Goal: Contribute content: Contribute content

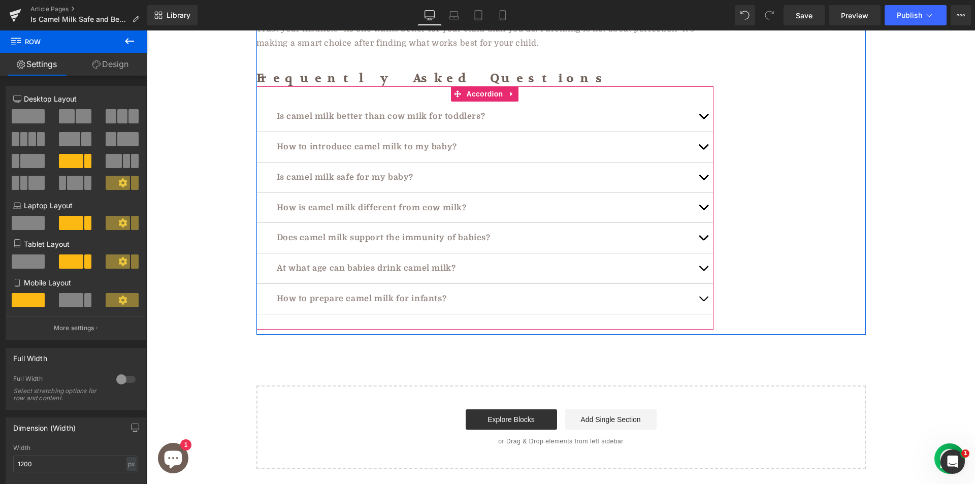
click at [698, 253] on button "button" at bounding box center [703, 268] width 20 height 30
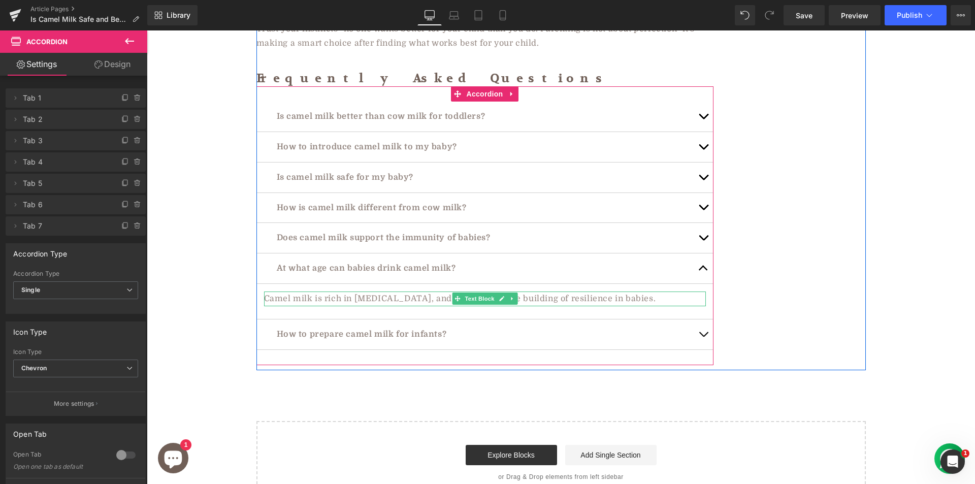
click at [344, 291] on p "Camel milk is rich in [MEDICAL_DATA], and this helps in the building of resilie…" at bounding box center [485, 298] width 442 height 15
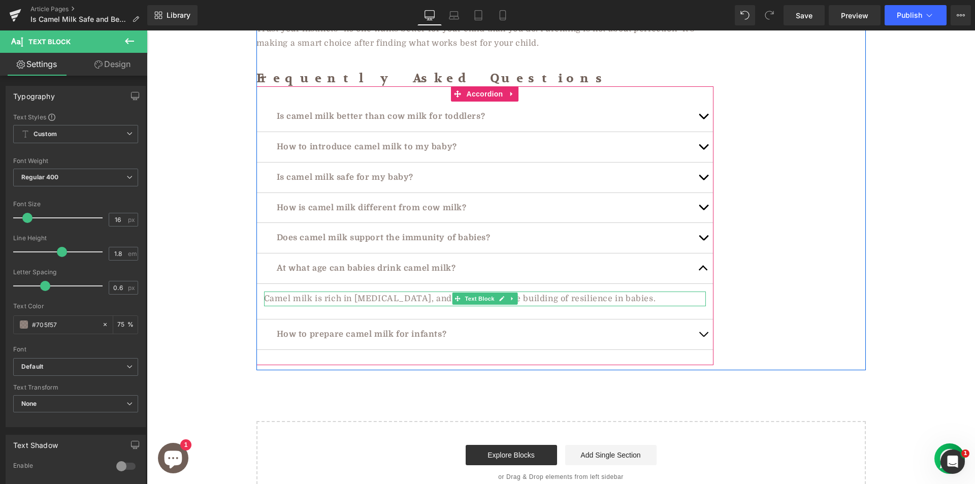
click at [364, 291] on p "Camel milk is rich in [MEDICAL_DATA], and this helps in the building of resilie…" at bounding box center [485, 298] width 442 height 15
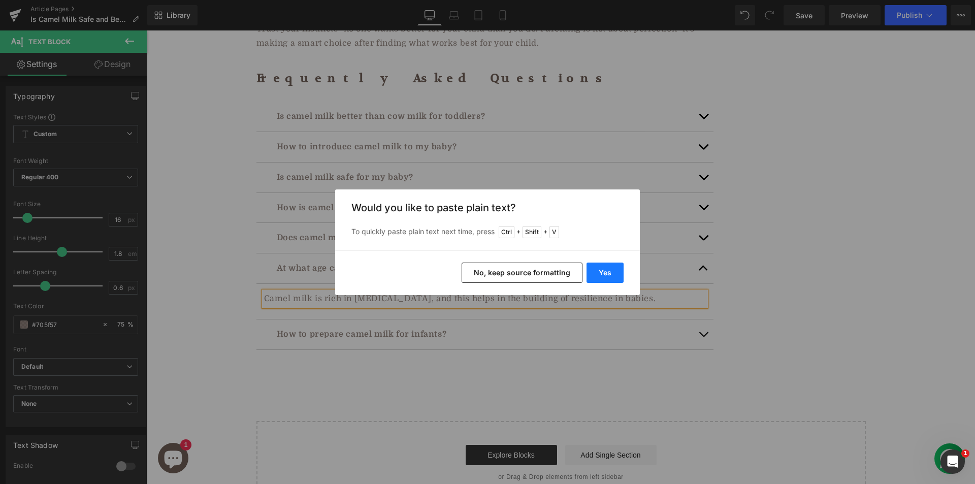
click at [618, 269] on button "Yes" at bounding box center [604, 273] width 37 height 20
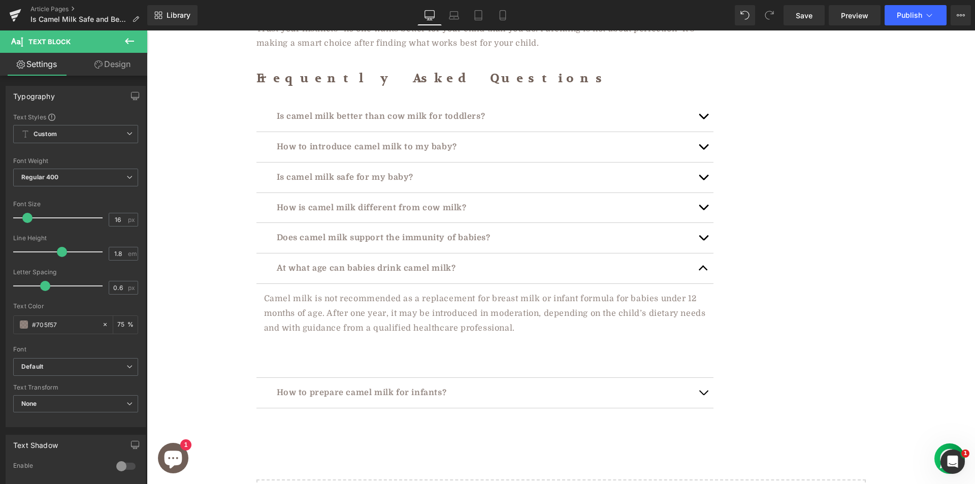
click at [383, 335] on p at bounding box center [485, 342] width 442 height 15
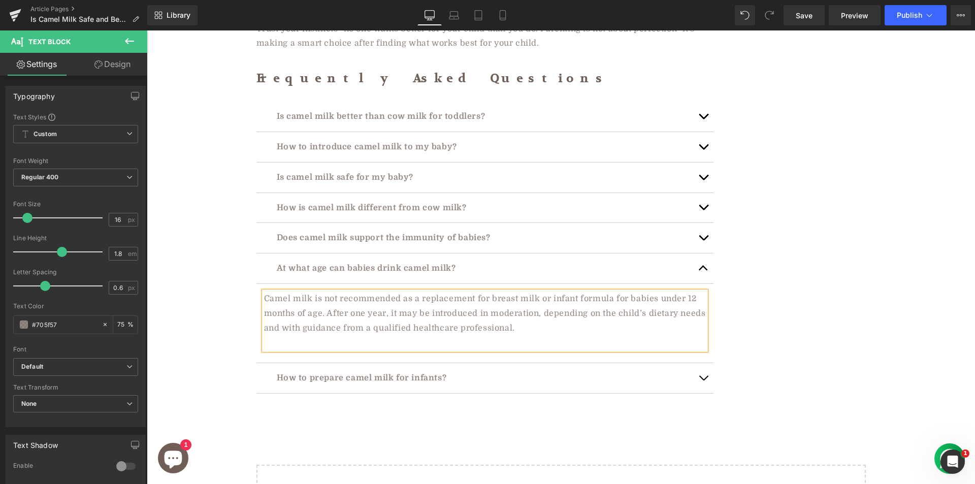
click at [326, 335] on p at bounding box center [485, 342] width 442 height 15
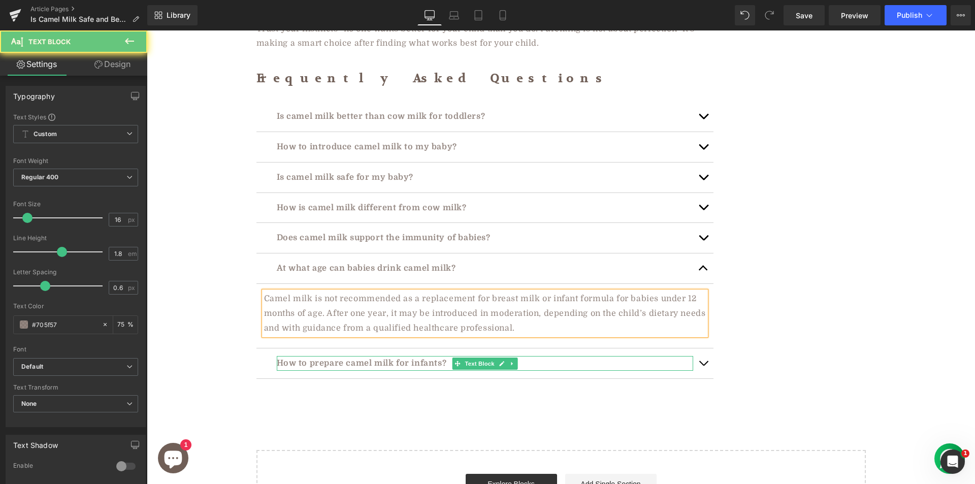
click at [340, 356] on p "How to prepare camel milk for infants?" at bounding box center [485, 363] width 416 height 15
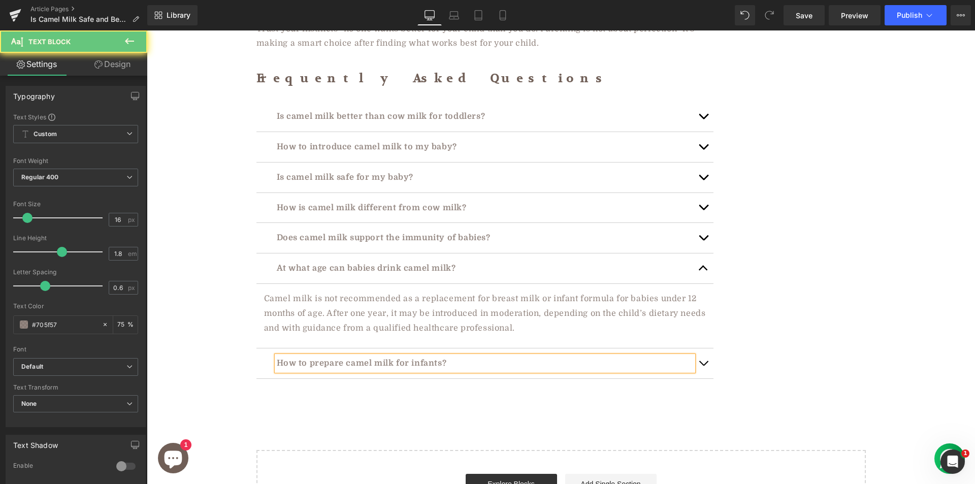
click at [336, 356] on p "How to prepare camel milk for infants?" at bounding box center [485, 363] width 416 height 15
copy p "Camel milk is rich in [MEDICAL_DATA], and this helps in the building of resilie…"
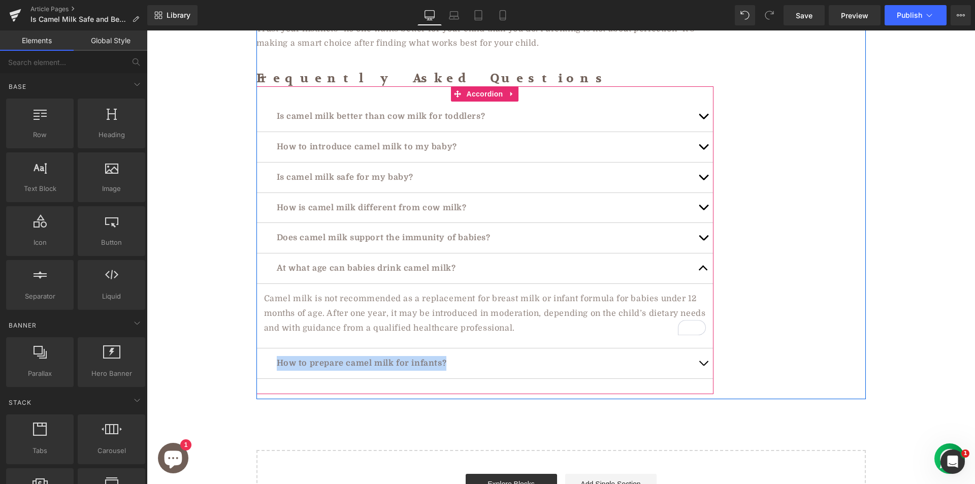
click at [703, 366] on span "button" at bounding box center [703, 366] width 0 height 0
click at [544, 253] on div "At what age can babies drink camel milk? Text Block" at bounding box center [484, 268] width 457 height 30
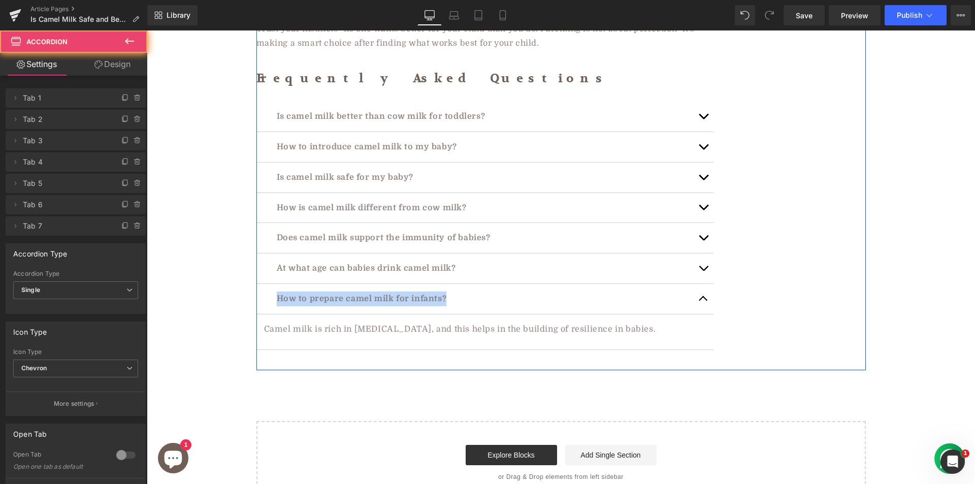
click at [449, 322] on div "Camel milk is rich in [MEDICAL_DATA], and this helps in the building of resilie…" at bounding box center [485, 329] width 442 height 15
click at [449, 322] on p "Camel milk is rich in [MEDICAL_DATA], and this helps in the building of resilie…" at bounding box center [485, 329] width 442 height 15
click at [455, 322] on p "Camel milk is rich in [MEDICAL_DATA], and this helps in the building of resilie…" at bounding box center [485, 329] width 442 height 15
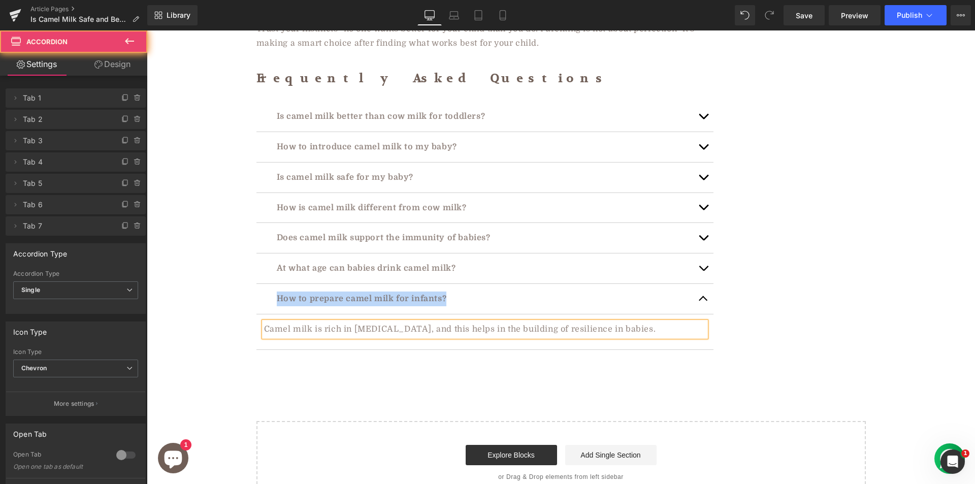
click at [455, 322] on p "Camel milk is rich in [MEDICAL_DATA], and this helps in the building of resilie…" at bounding box center [485, 329] width 442 height 15
paste div
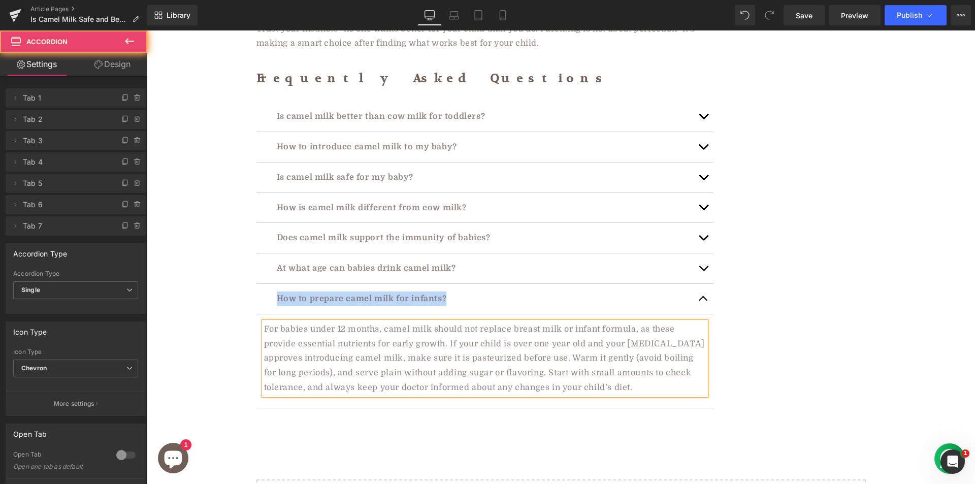
click at [698, 284] on button "button" at bounding box center [703, 299] width 20 height 30
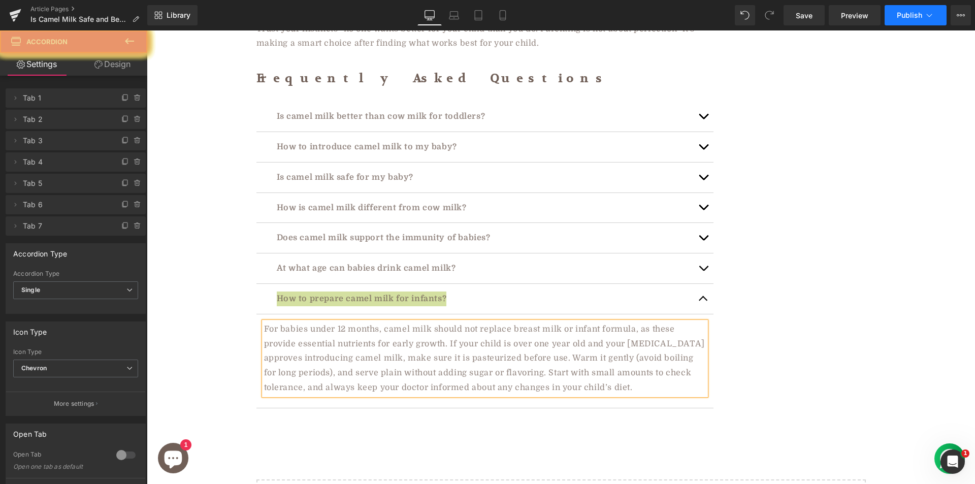
drag, startPoint x: 909, startPoint y: 19, endPoint x: 728, endPoint y: 3, distance: 182.0
click at [909, 19] on span "Publish" at bounding box center [909, 15] width 25 height 8
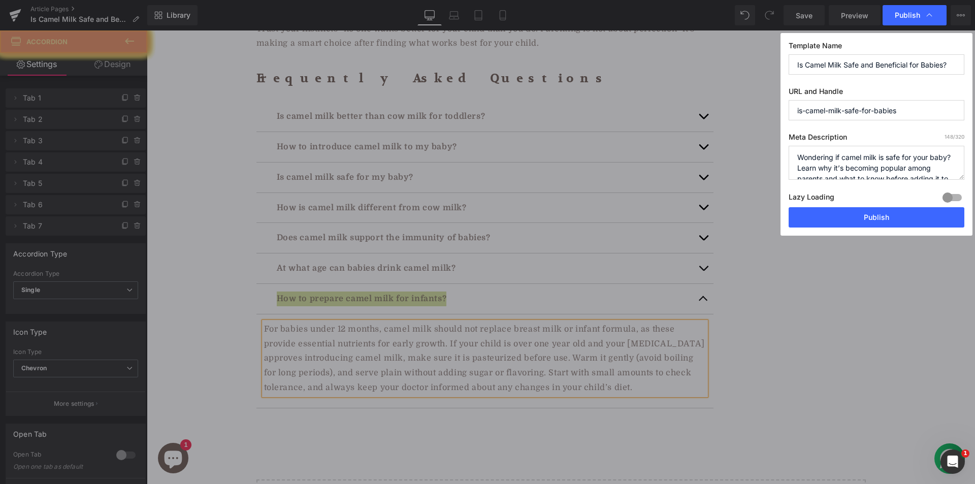
click at [878, 222] on button "Publish" at bounding box center [877, 217] width 176 height 20
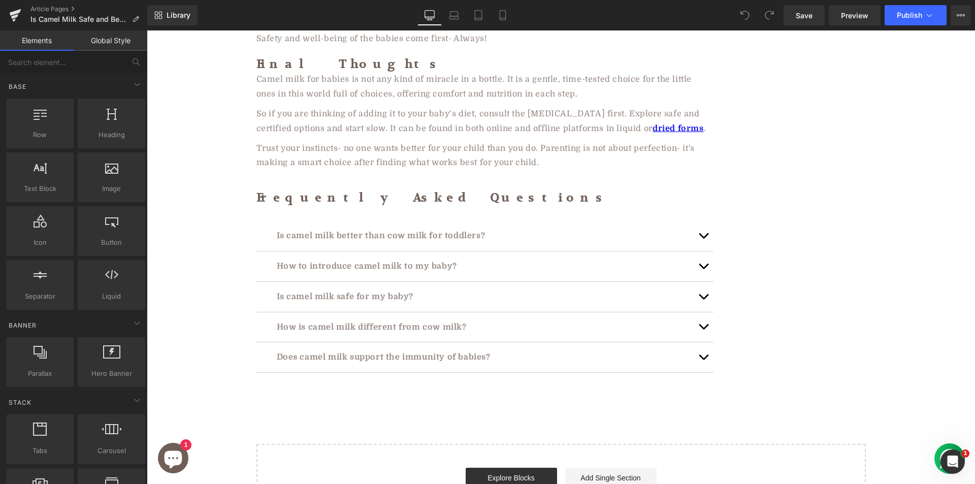
scroll to position [2766, 0]
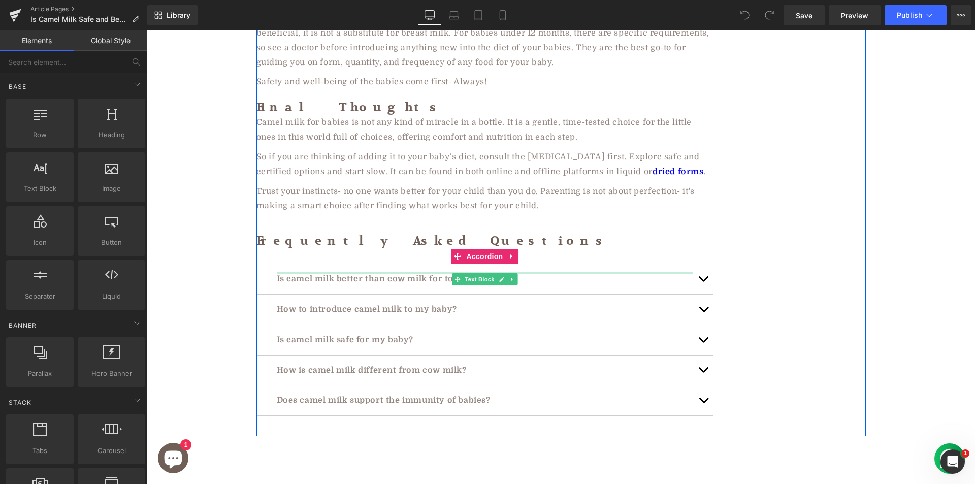
click at [303, 264] on div "Is camel milk better than cow milk for toddlers? Text Block" at bounding box center [484, 279] width 457 height 30
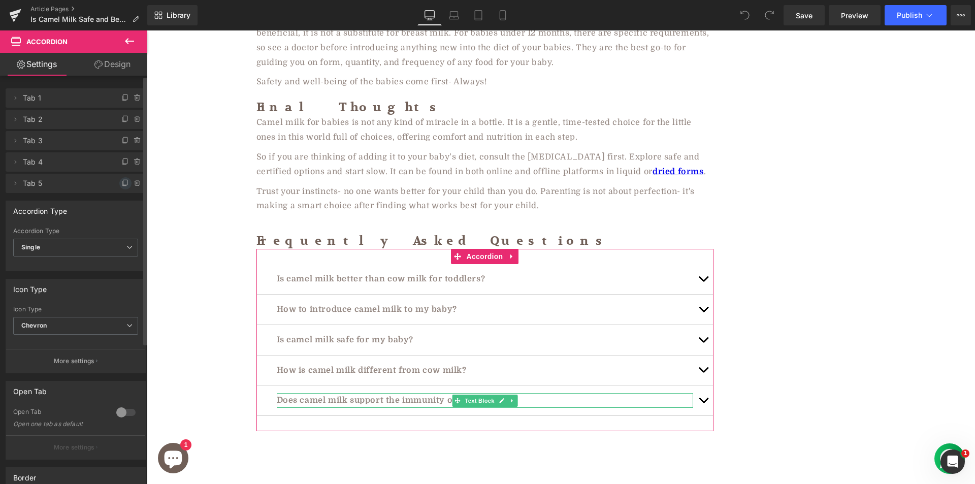
click at [121, 182] on icon at bounding box center [125, 183] width 8 height 8
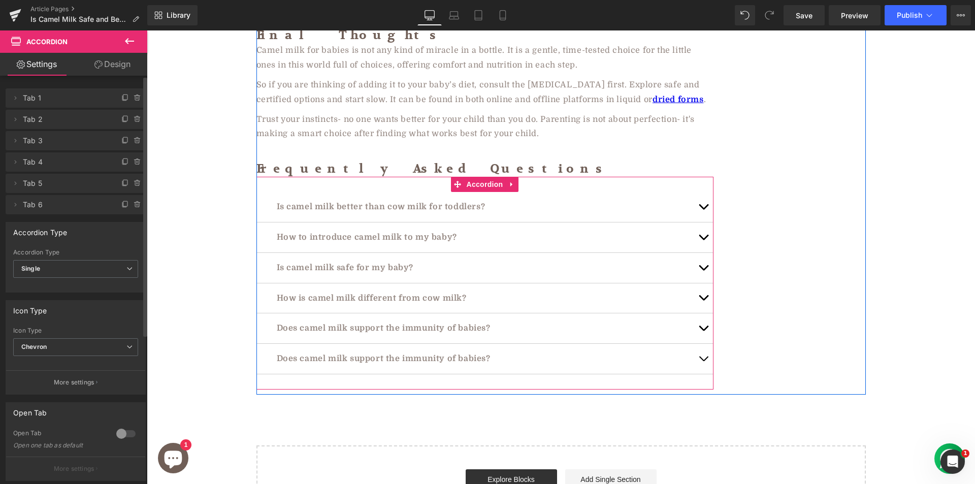
scroll to position [2868, 0]
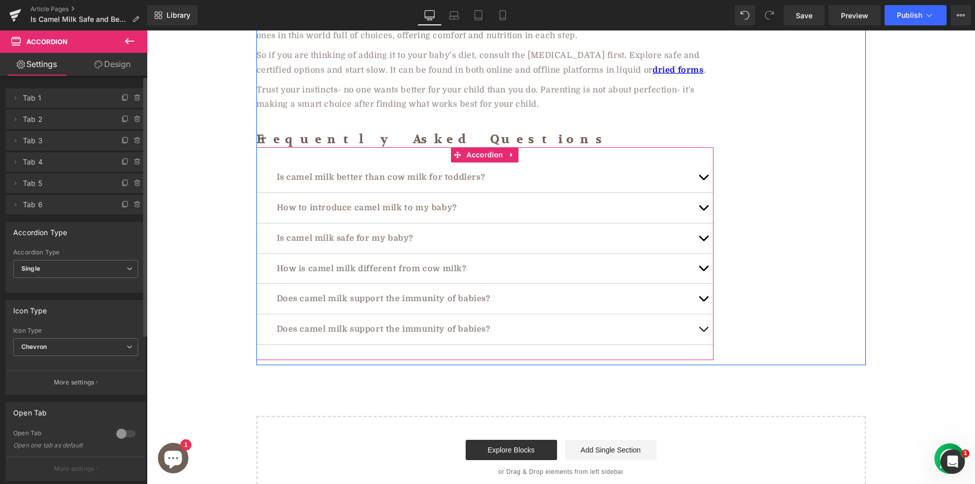
click at [358, 322] on p "Does camel milk support the immunity of babies?" at bounding box center [485, 329] width 416 height 15
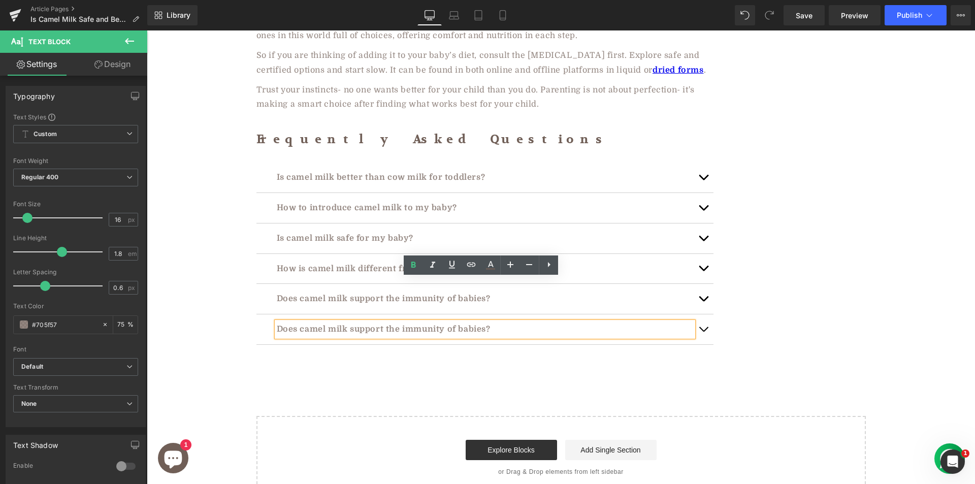
click at [340, 322] on p "Does camel milk support the immunity of babies?" at bounding box center [485, 329] width 416 height 15
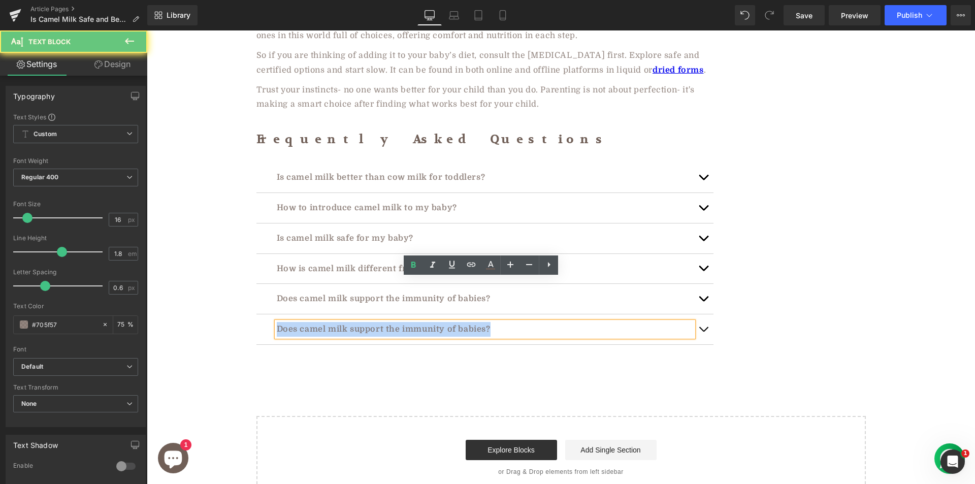
click at [340, 322] on p "Does camel milk support the immunity of babies?" at bounding box center [485, 329] width 416 height 15
paste div
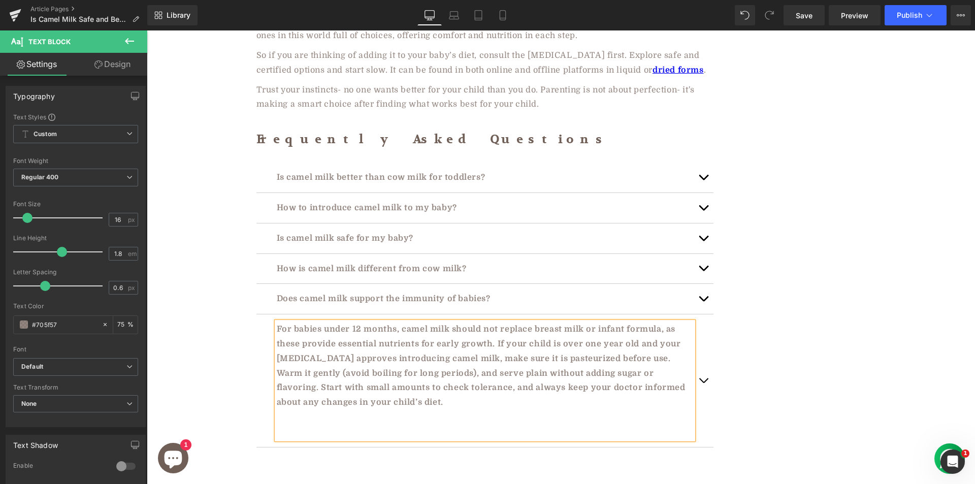
click at [444, 322] on p "For babies under 12 months, camel milk should not replace breast milk or infant…" at bounding box center [485, 366] width 416 height 88
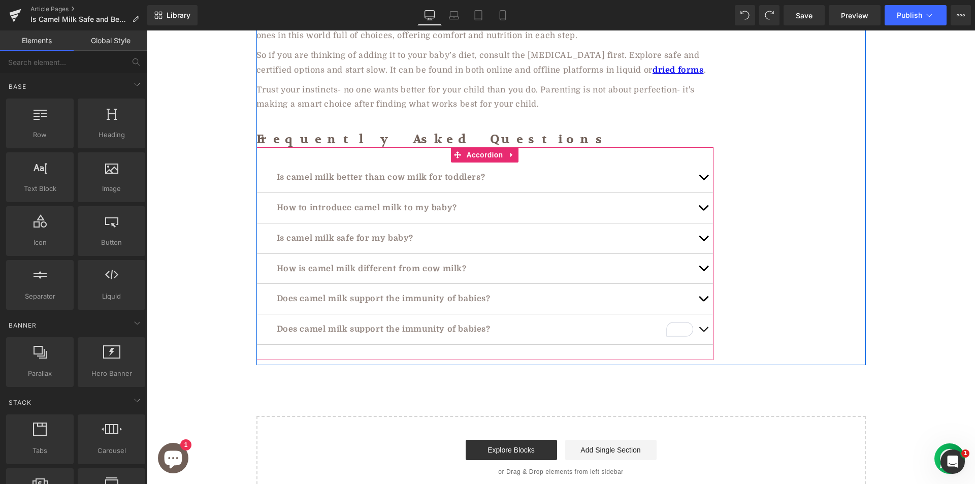
click at [422, 322] on p "Does camel milk support the immunity of babies?" at bounding box center [485, 329] width 416 height 15
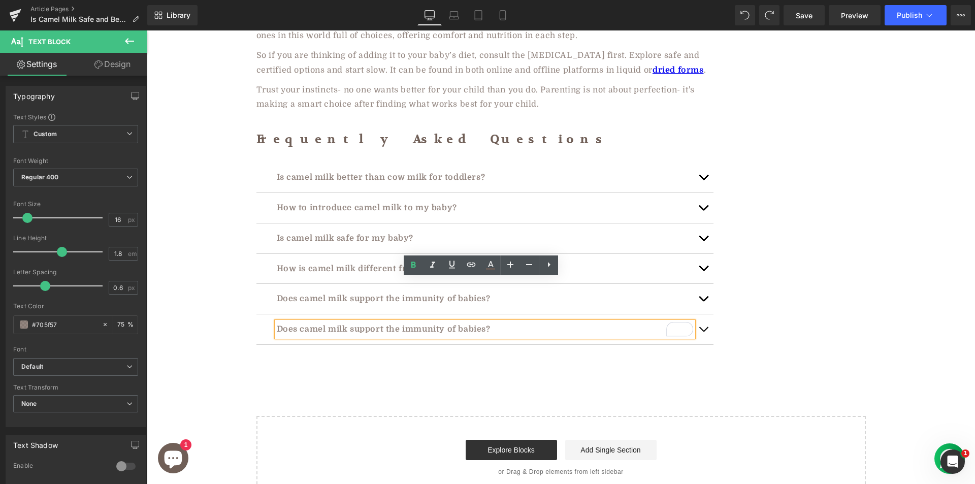
click at [343, 322] on p "Does camel milk support the immunity of babies?" at bounding box center [485, 329] width 416 height 15
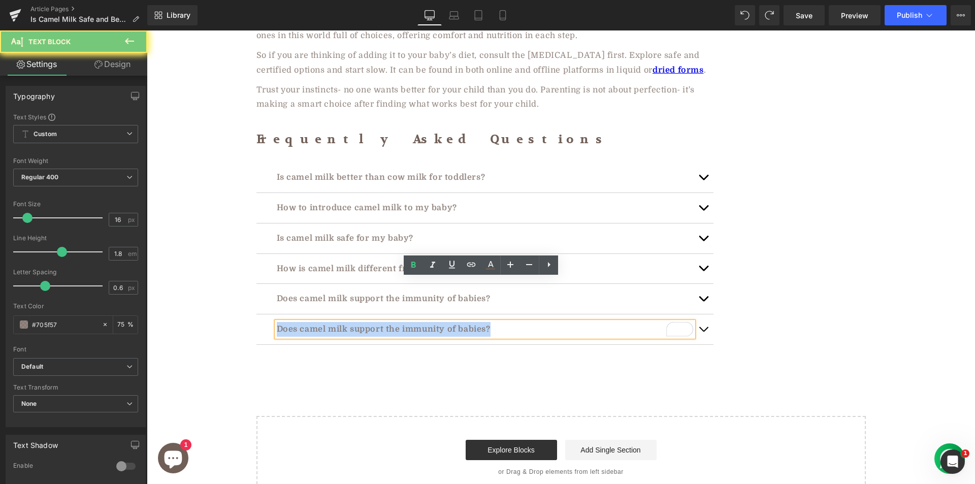
click at [343, 322] on p "Does camel milk support the immunity of babies?" at bounding box center [485, 329] width 416 height 15
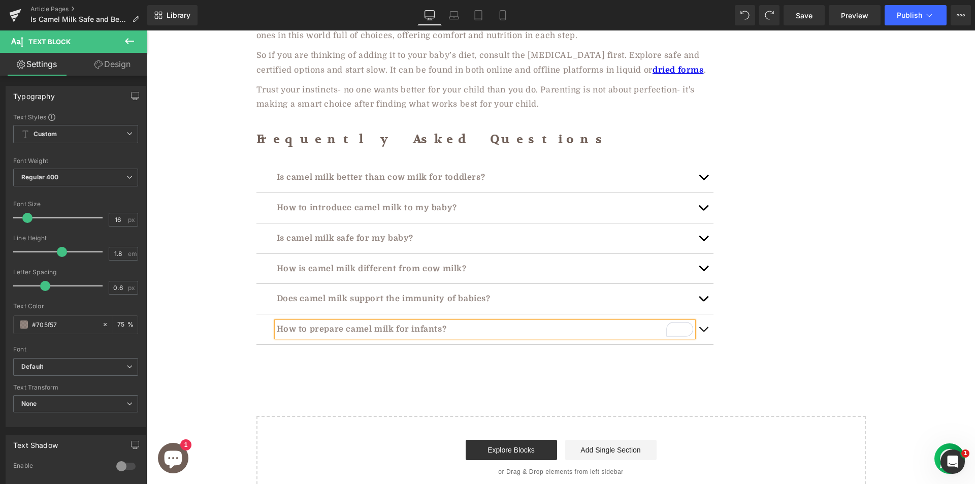
click at [703, 332] on span "button" at bounding box center [703, 332] width 0 height 0
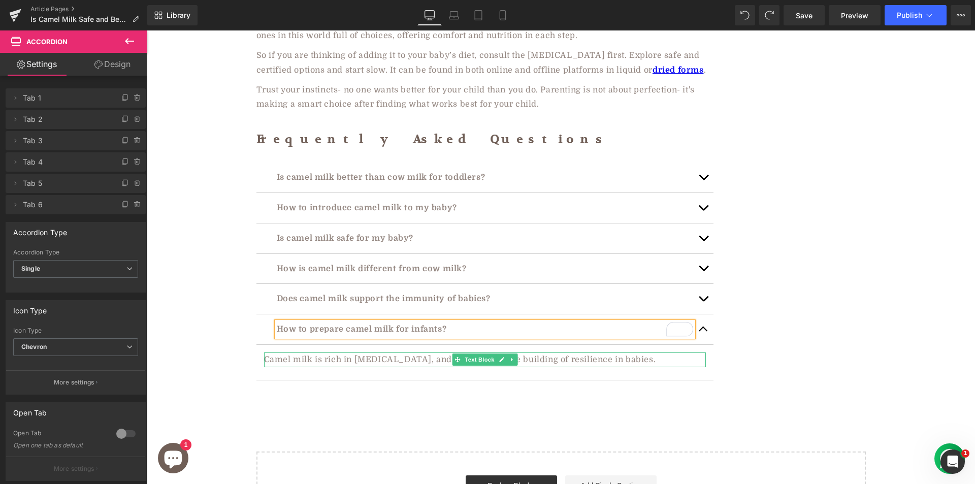
click at [374, 352] on p "Camel milk is rich in [MEDICAL_DATA], and this helps in the building of resilie…" at bounding box center [485, 359] width 442 height 15
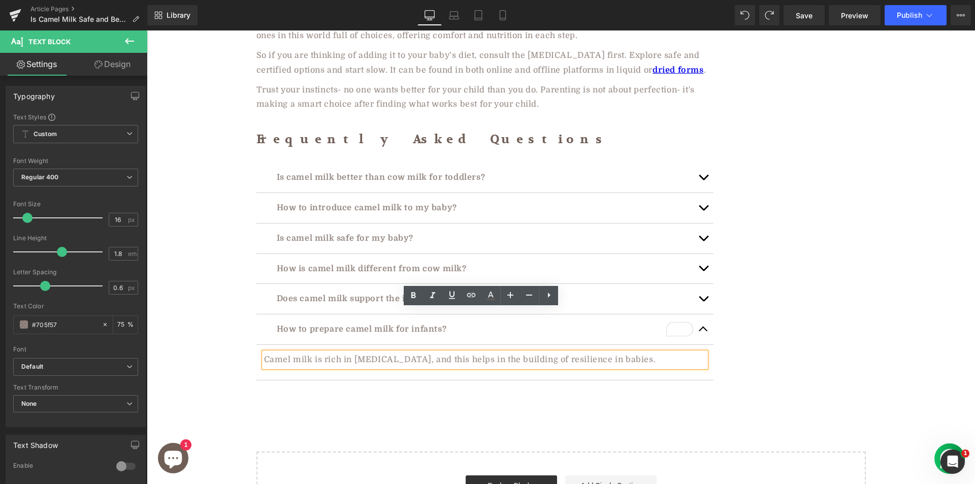
paste div
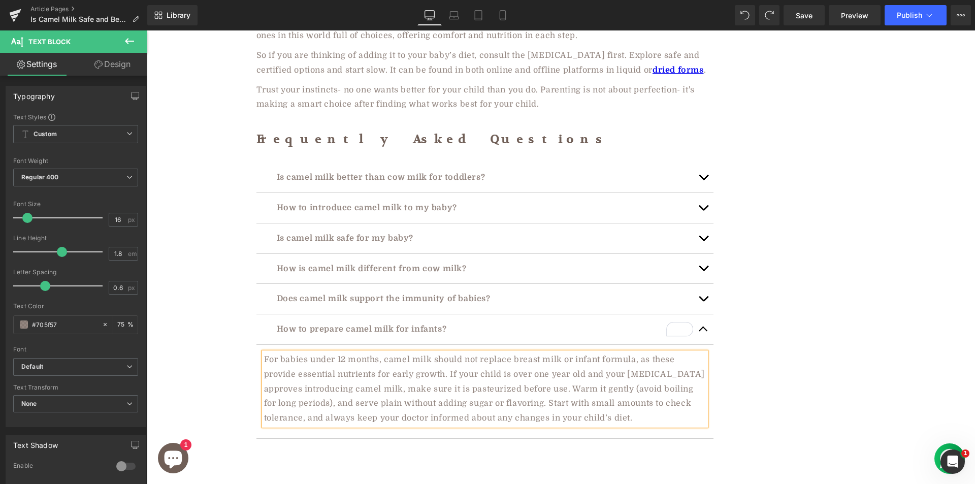
click at [706, 314] on button "button" at bounding box center [703, 329] width 20 height 30
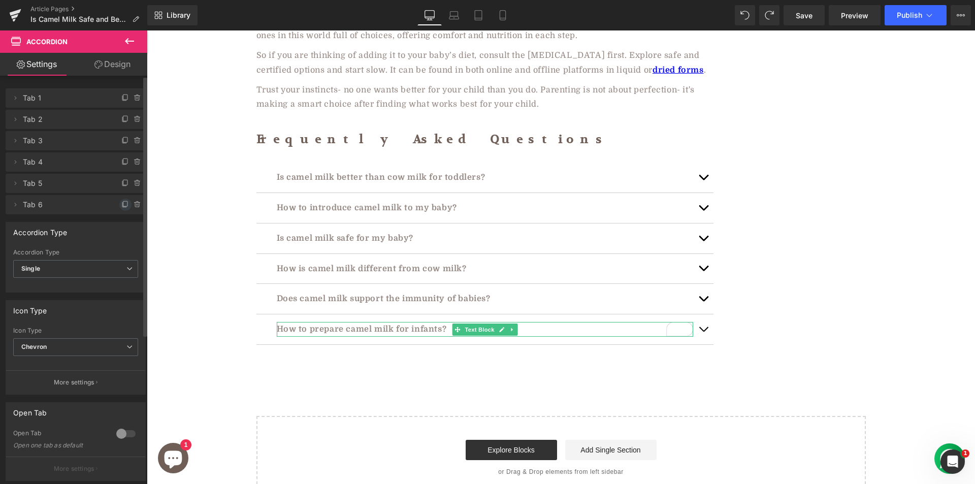
click at [121, 201] on icon at bounding box center [125, 205] width 8 height 8
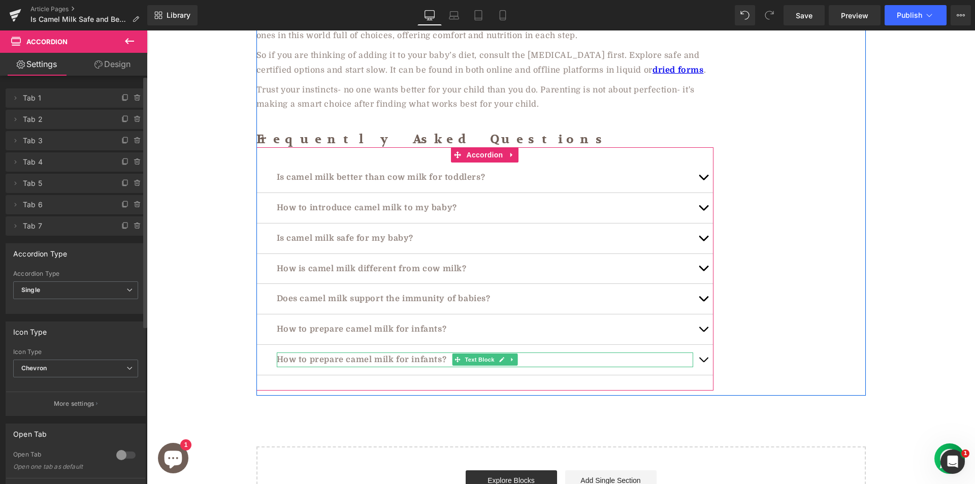
click at [367, 352] on p "How to prepare camel milk for infants?" at bounding box center [485, 359] width 416 height 15
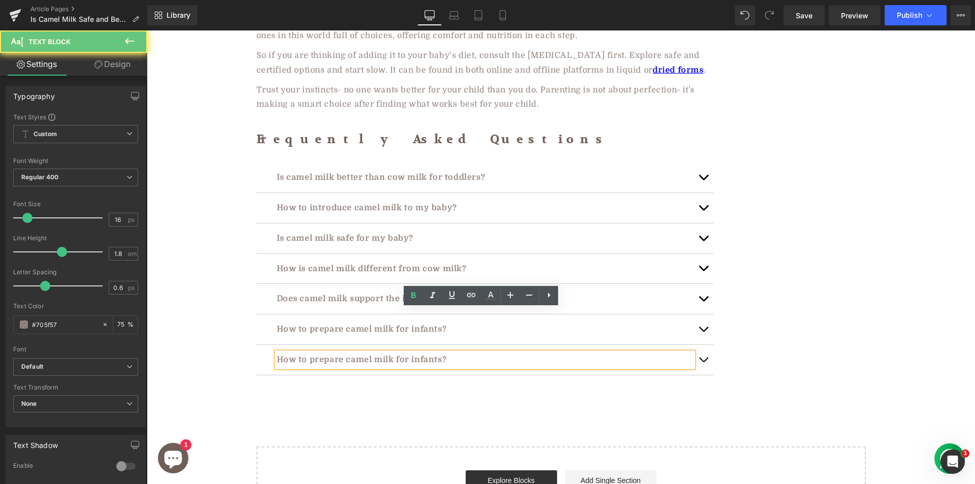
click at [366, 352] on p "How to prepare camel milk for infants?" at bounding box center [485, 359] width 416 height 15
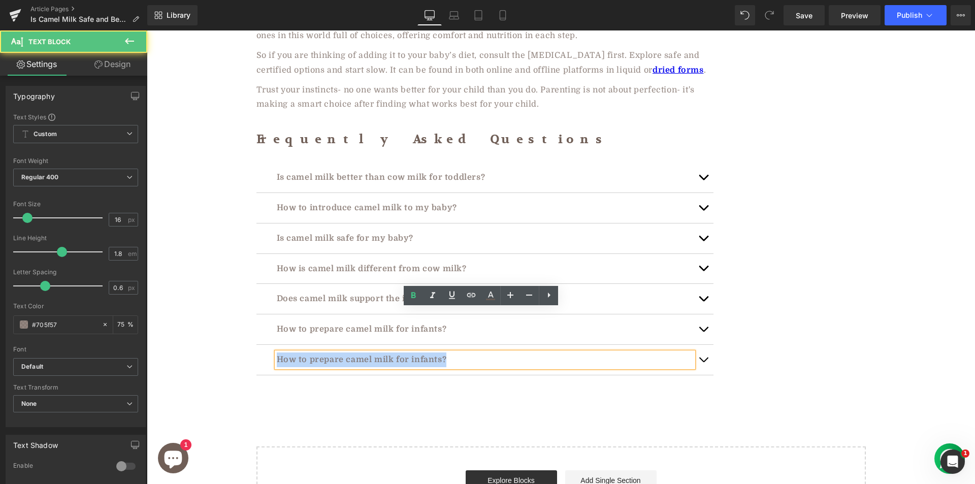
click at [366, 352] on p "How to prepare camel milk for infants?" at bounding box center [485, 359] width 416 height 15
paste div "To enrich screen reader interactions, please activate Accessibility in Grammarl…"
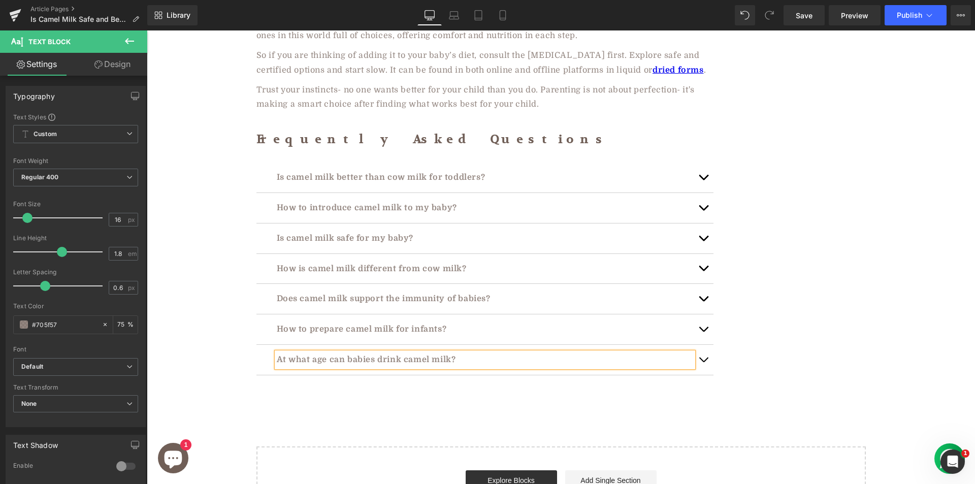
click at [702, 345] on button "button" at bounding box center [703, 360] width 20 height 30
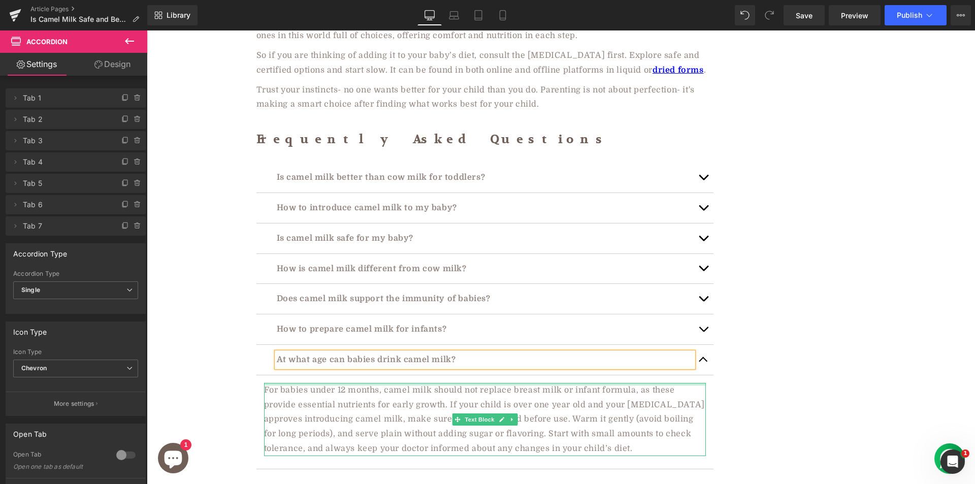
click at [378, 383] on div at bounding box center [485, 384] width 442 height 3
click at [377, 383] on p "For babies under 12 months, camel milk should not replace breast milk or infant…" at bounding box center [485, 419] width 442 height 73
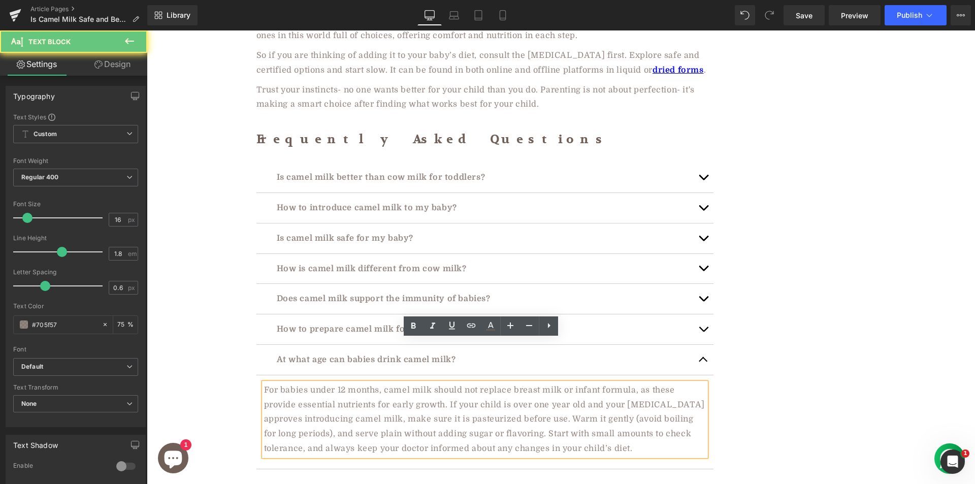
click at [377, 383] on p "For babies under 12 months, camel milk should not replace breast milk or infant…" at bounding box center [485, 419] width 442 height 73
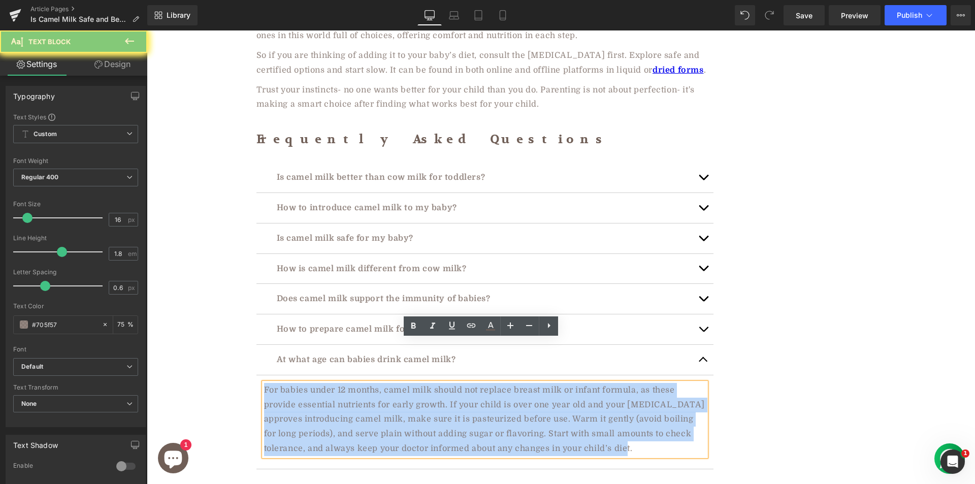
click at [377, 383] on p "For babies under 12 months, camel milk should not replace breast milk or infant…" at bounding box center [485, 419] width 442 height 73
paste div "To enrich screen reader interactions, please activate Accessibility in Grammarl…"
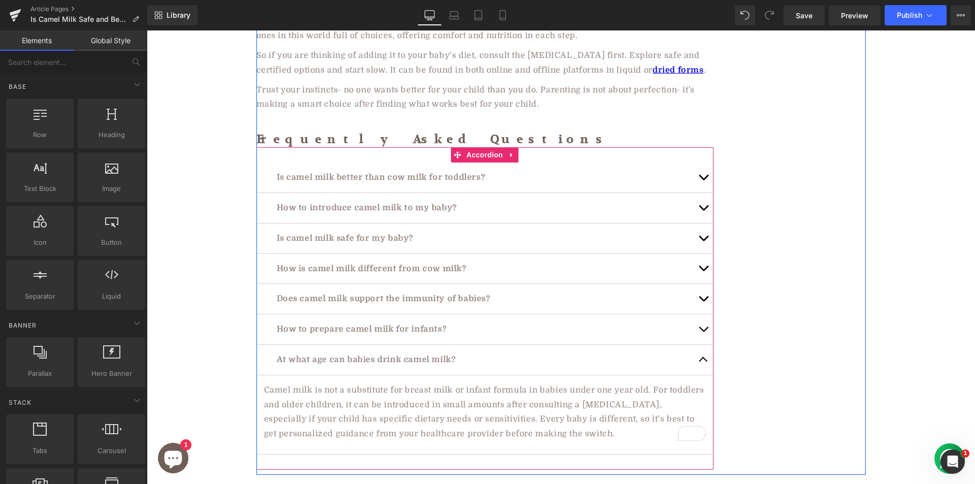
click at [695, 345] on button "button" at bounding box center [703, 360] width 20 height 30
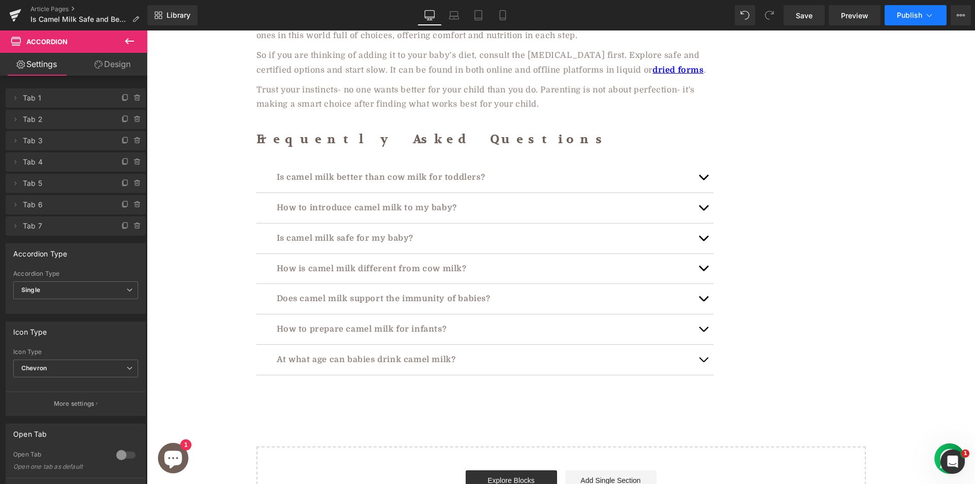
click at [902, 11] on span "Publish" at bounding box center [909, 15] width 25 height 8
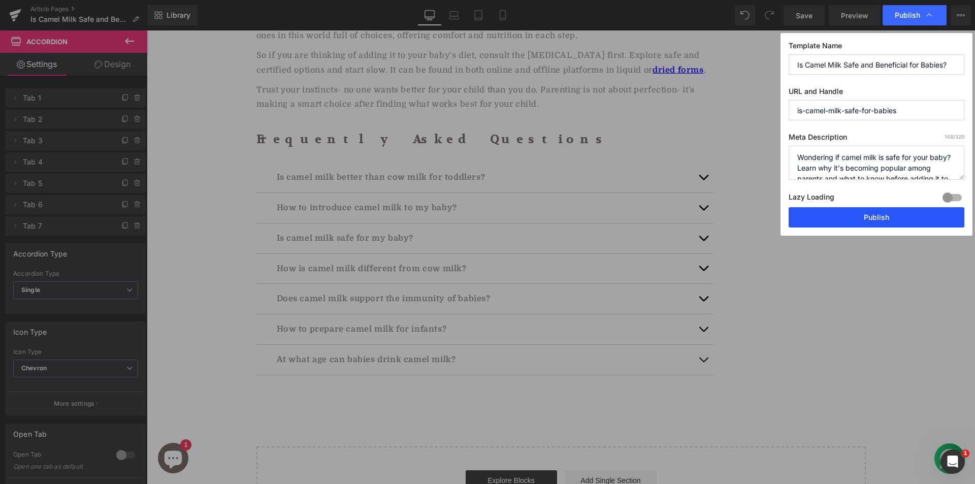
click at [844, 217] on button "Publish" at bounding box center [877, 217] width 176 height 20
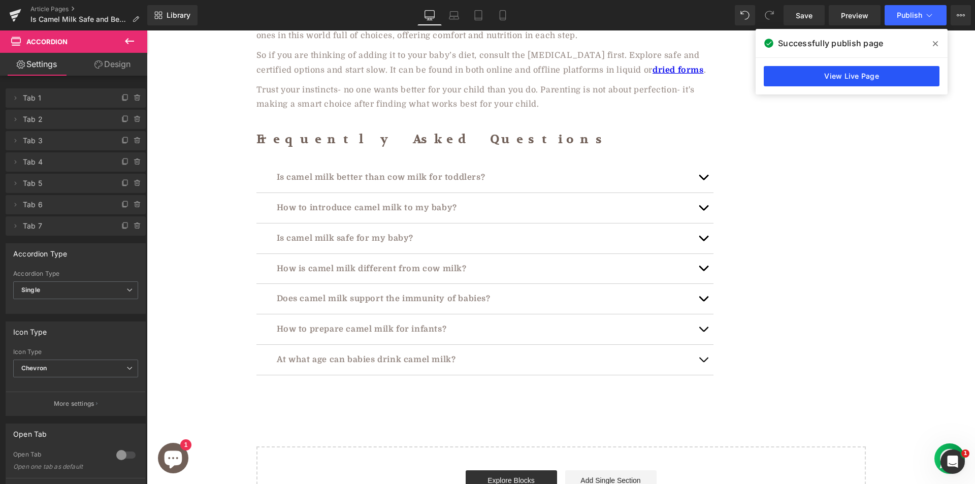
click at [780, 75] on link "View Live Page" at bounding box center [852, 76] width 176 height 20
